Goal: Task Accomplishment & Management: Manage account settings

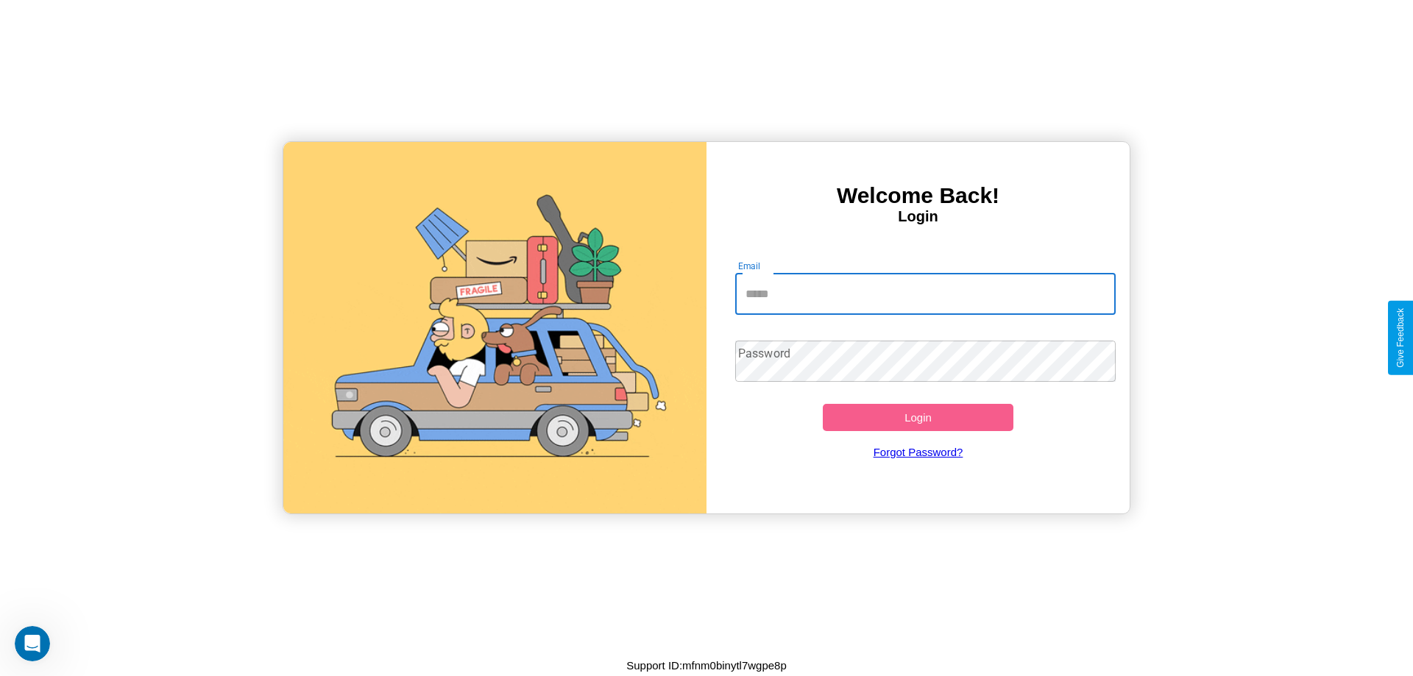
click at [925, 294] on input "Email" at bounding box center [925, 294] width 381 height 41
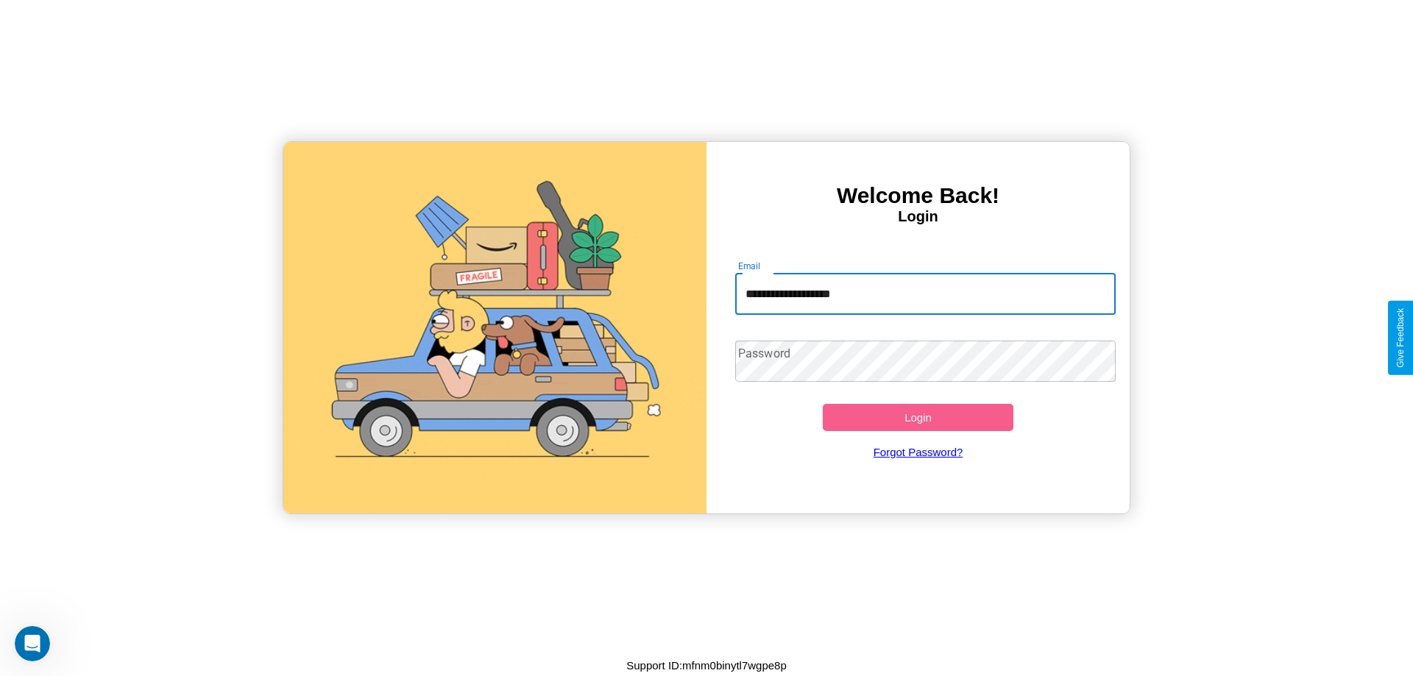
type input "**********"
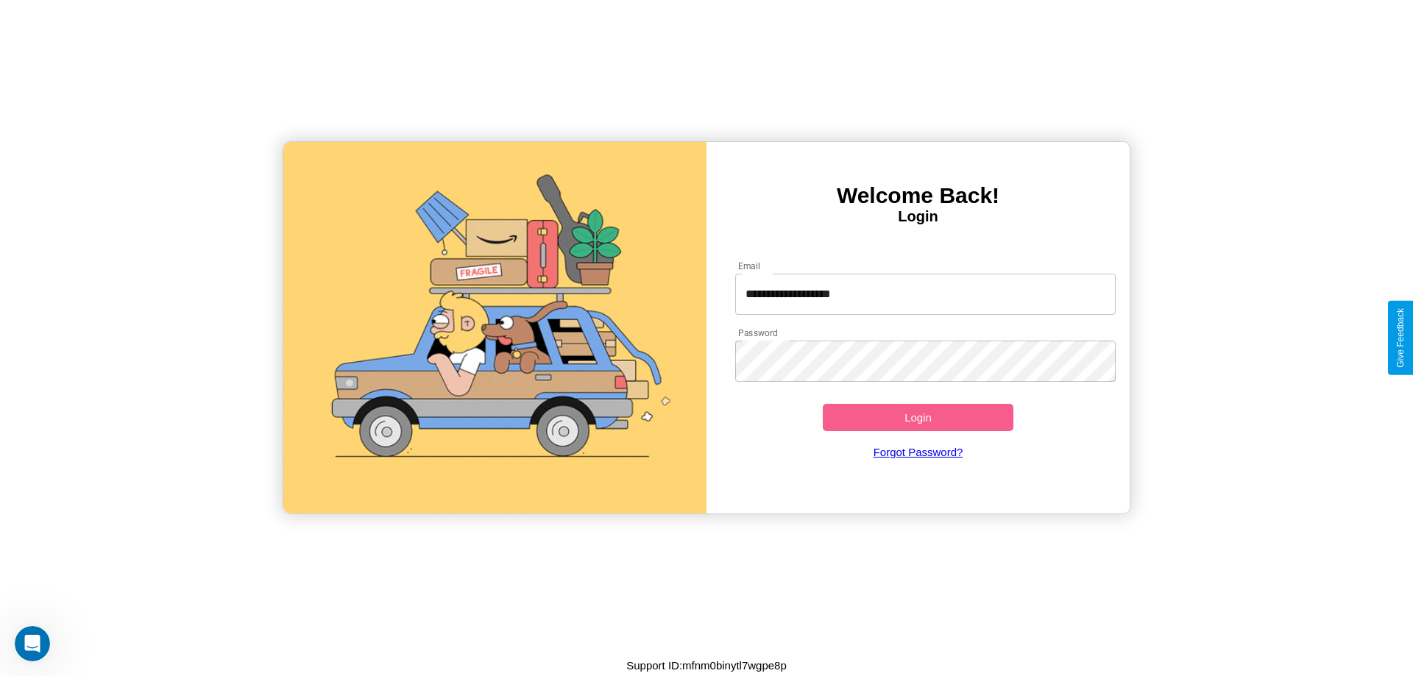
click at [918, 417] on button "Login" at bounding box center [918, 417] width 191 height 27
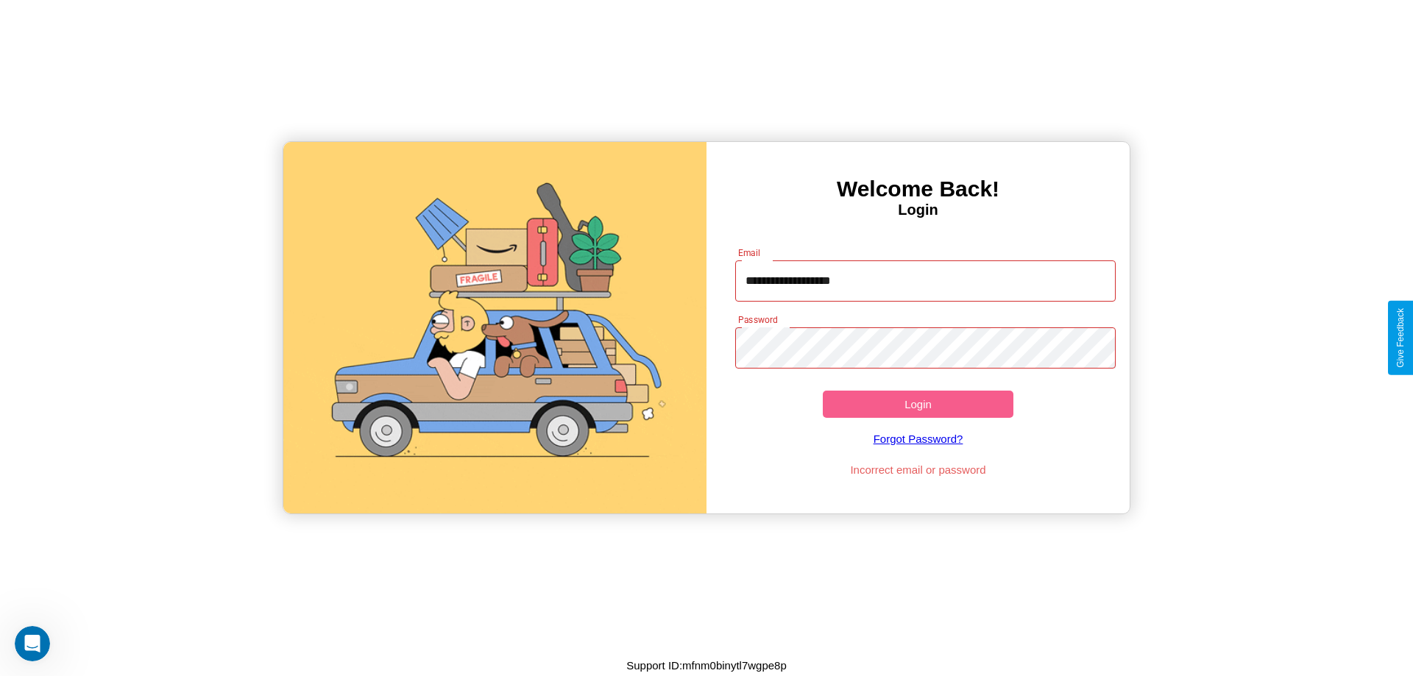
click at [918, 404] on button "Login" at bounding box center [918, 404] width 191 height 27
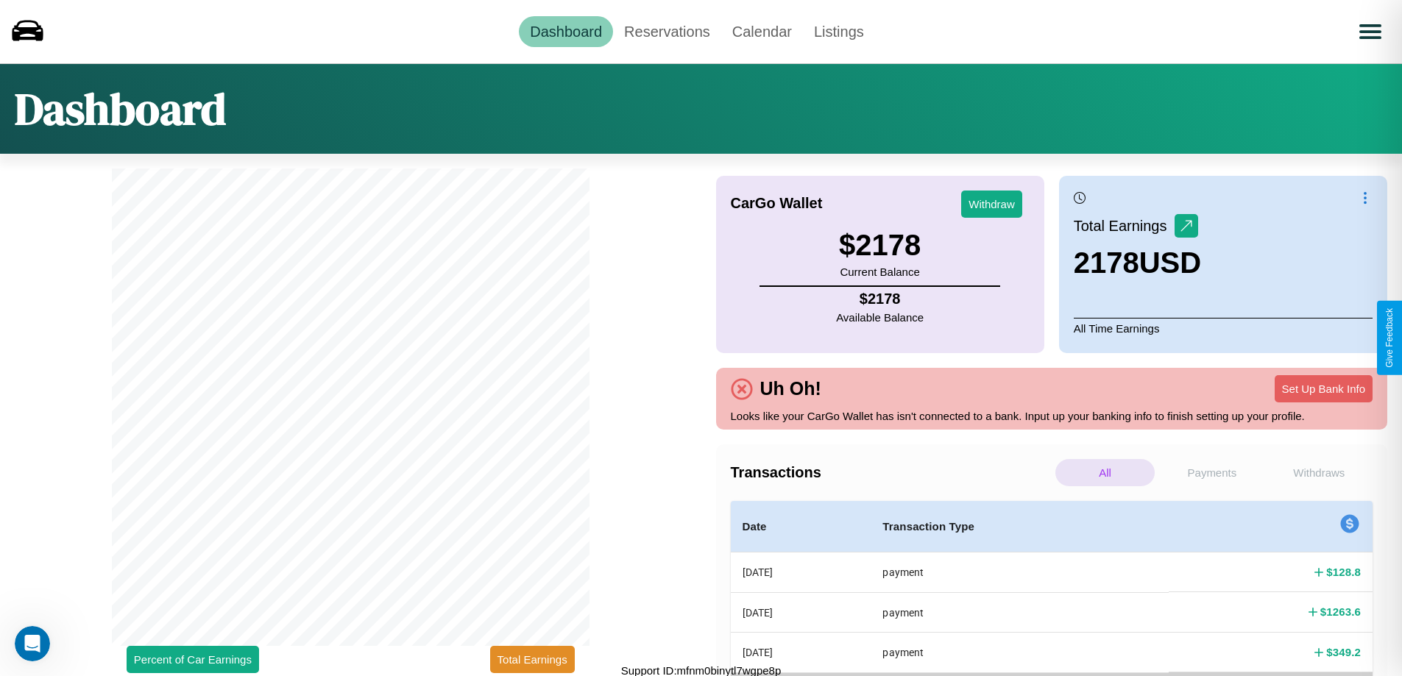
click at [1212, 473] on p "Payments" at bounding box center [1211, 472] width 99 height 27
click at [1105, 473] on p "All" at bounding box center [1104, 472] width 99 height 27
click at [667, 31] on link "Reservations" at bounding box center [667, 31] width 108 height 31
